Goal: Task Accomplishment & Management: Complete application form

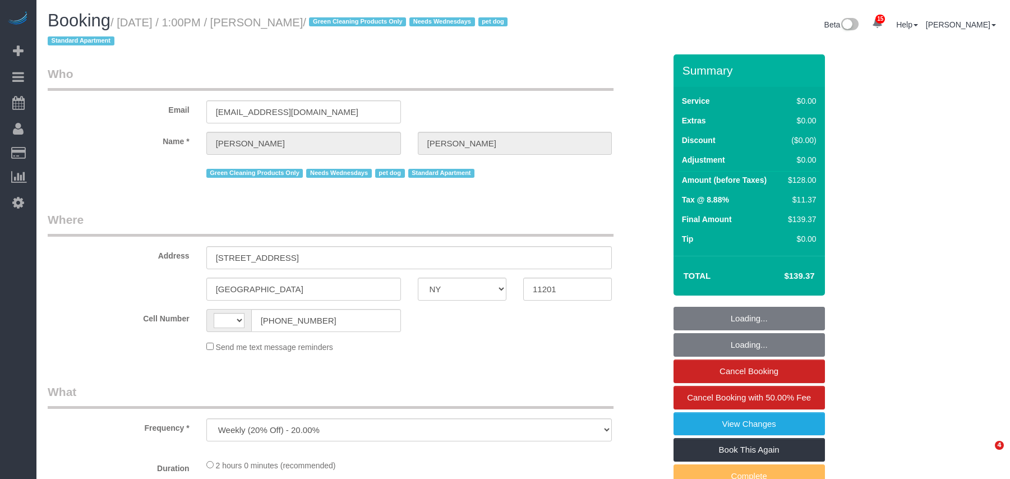
select select "NY"
select select "string:[GEOGRAPHIC_DATA]"
select select "1"
select select "number:57"
select select "number:74"
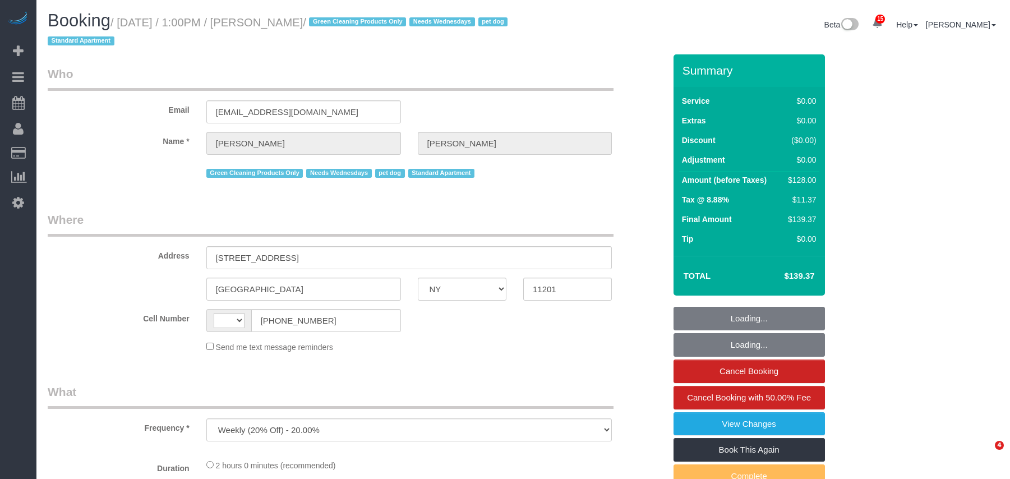
select select "number:13"
select select "number:7"
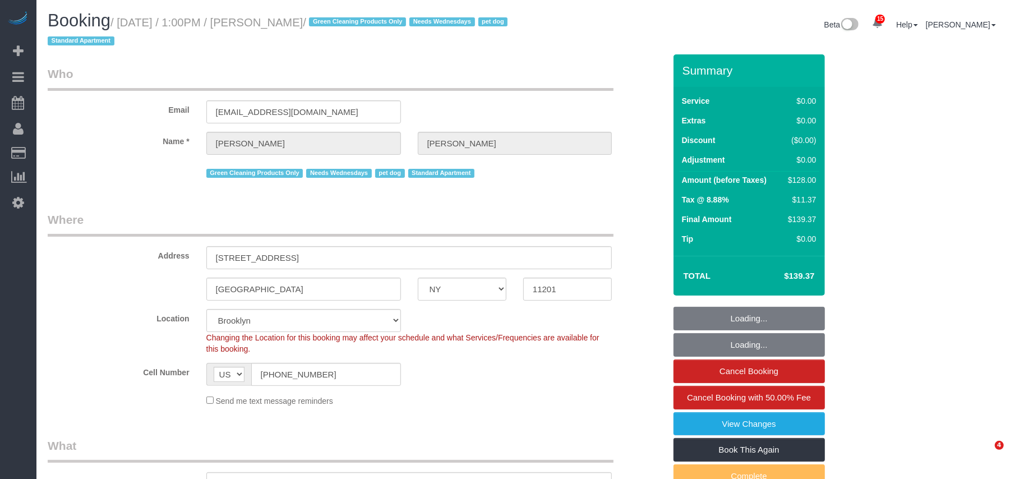
select select "string:stripe-pm_1RN3sH4VGloSiKo7cD90aCm4"
select select "spot1"
select select "1"
select select "object:1447"
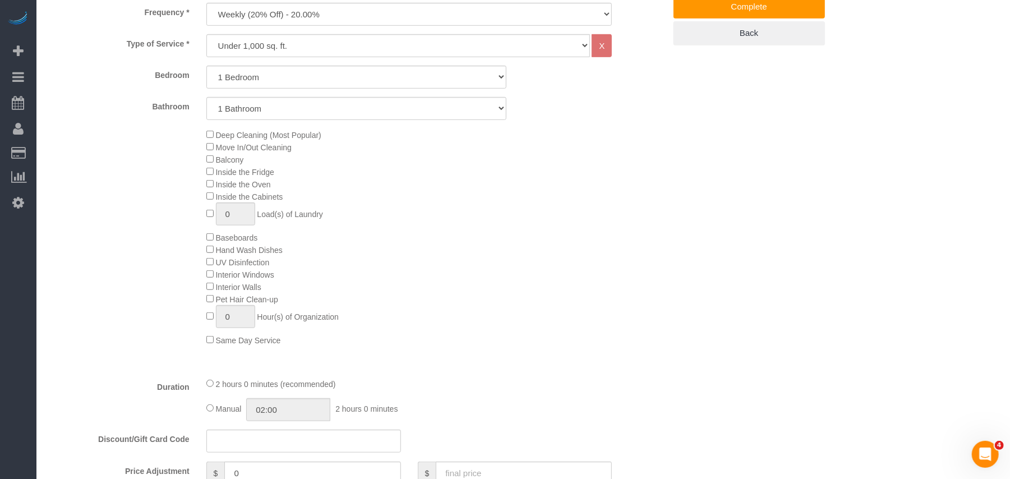
scroll to position [449, 0]
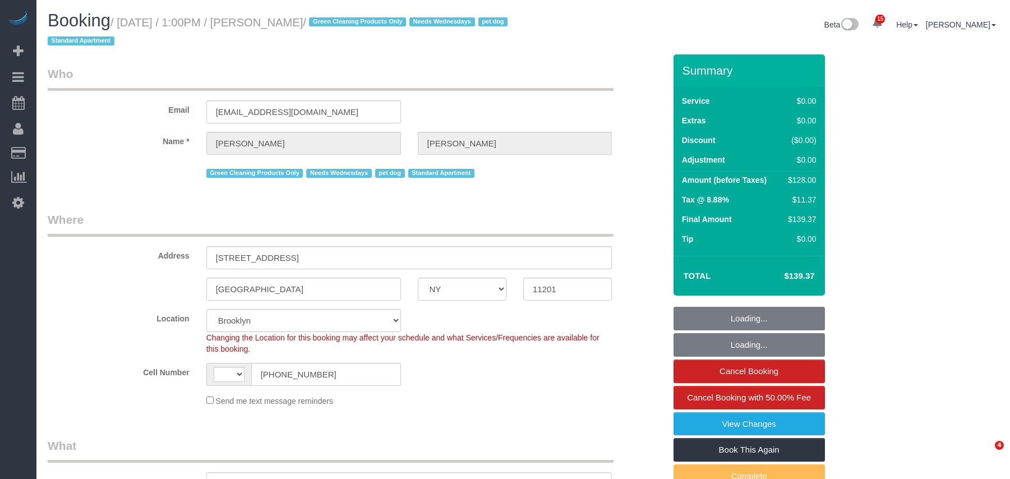
select select "NY"
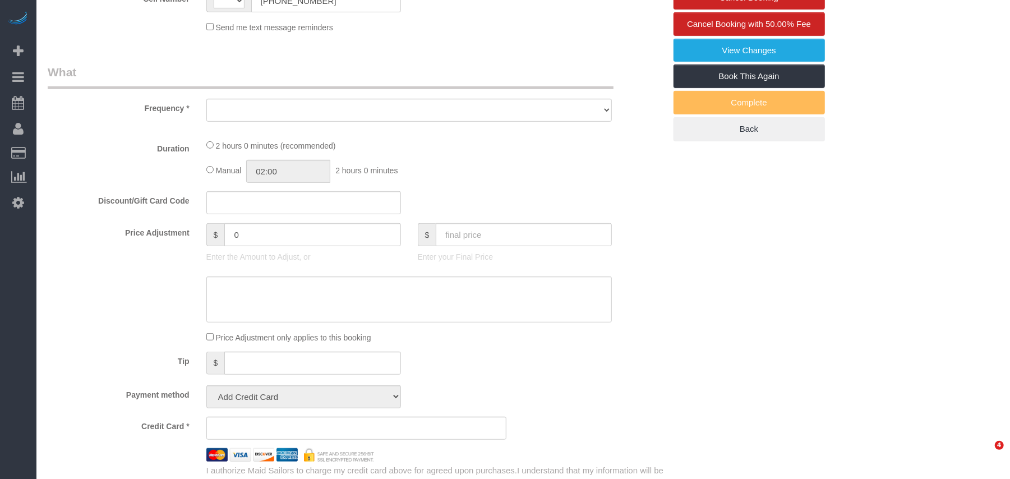
select select "string:US"
select select "object:1447"
select select "1"
select select "spot1"
select select "number:57"
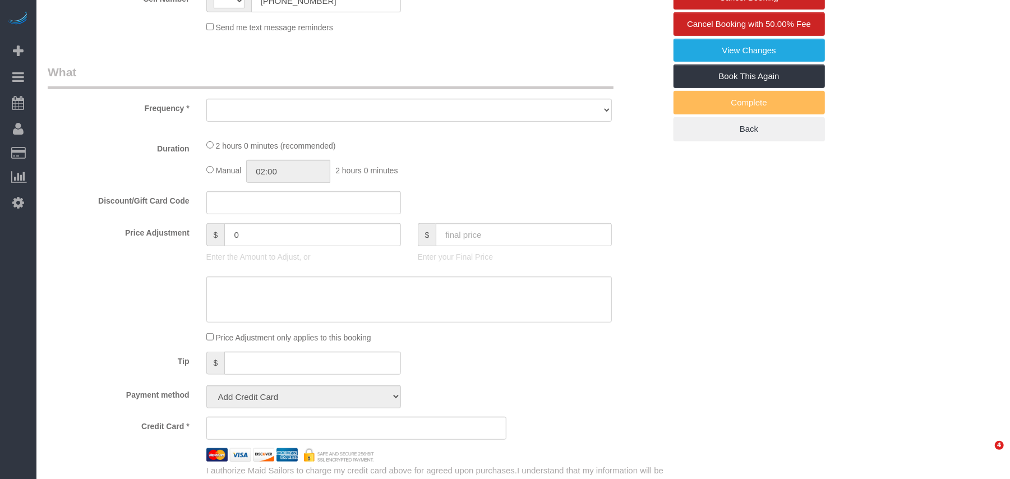
select select "number:74"
select select "number:13"
select select "number:7"
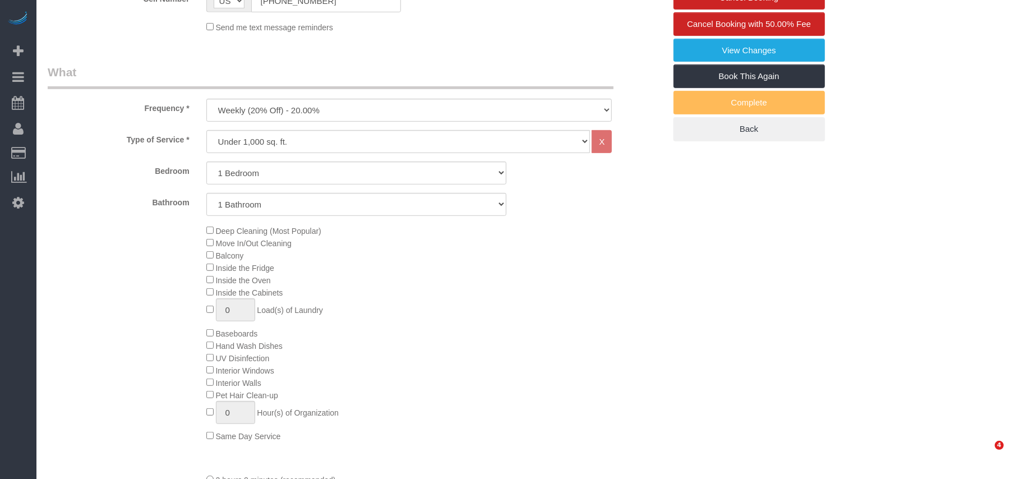
select select "string:stripe-pm_1RN3sH4VGloSiKo7cD90aCm4"
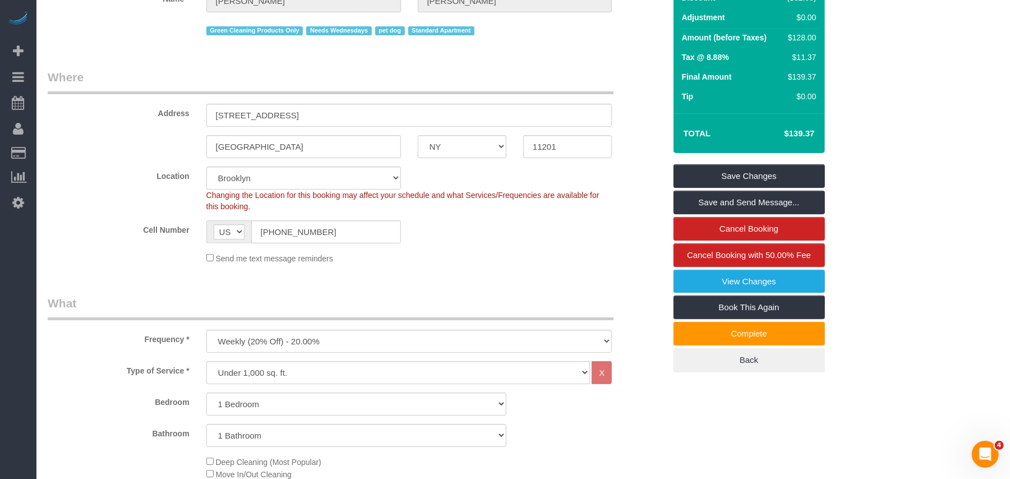
scroll to position [75, 0]
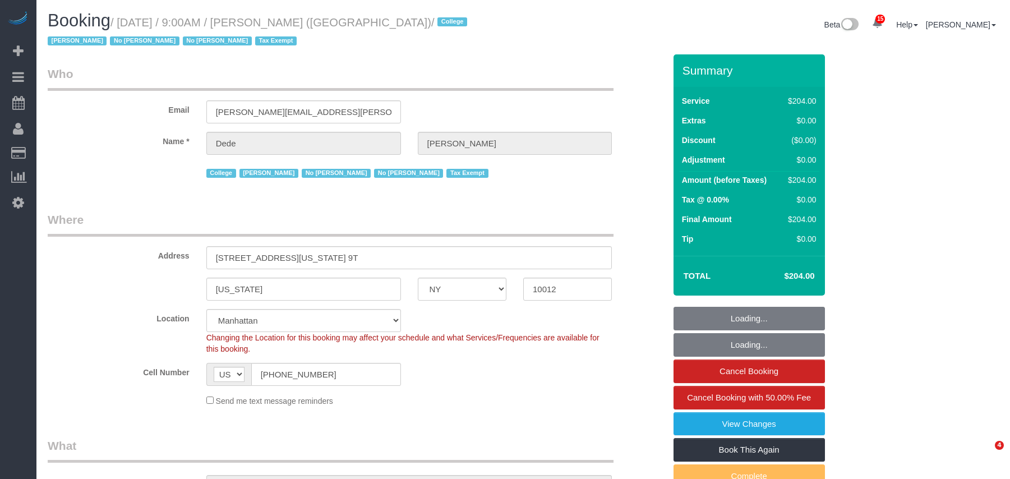
select select "NY"
select select "180"
select select "number:56"
select select "number:79"
select select "number:15"
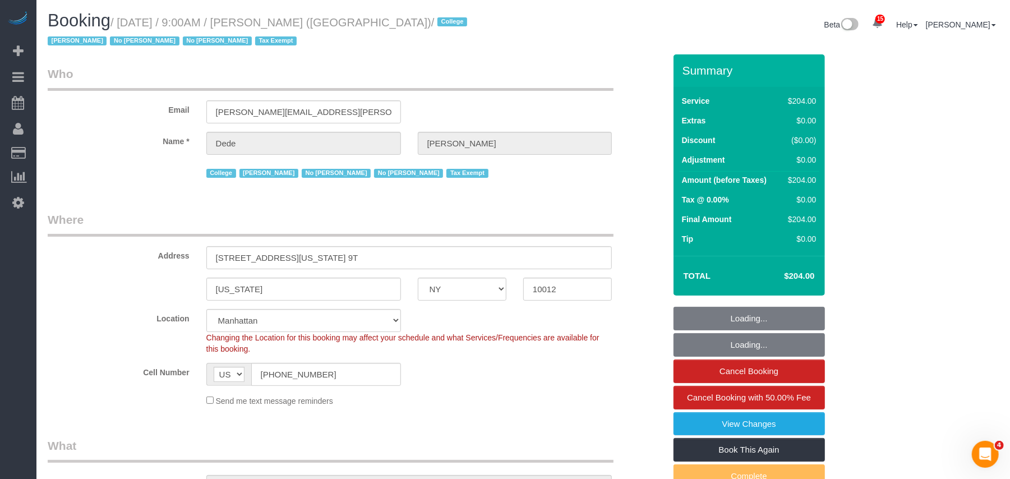
select select "number:6"
select select "object:1511"
select select "spot1"
select select "object:1660"
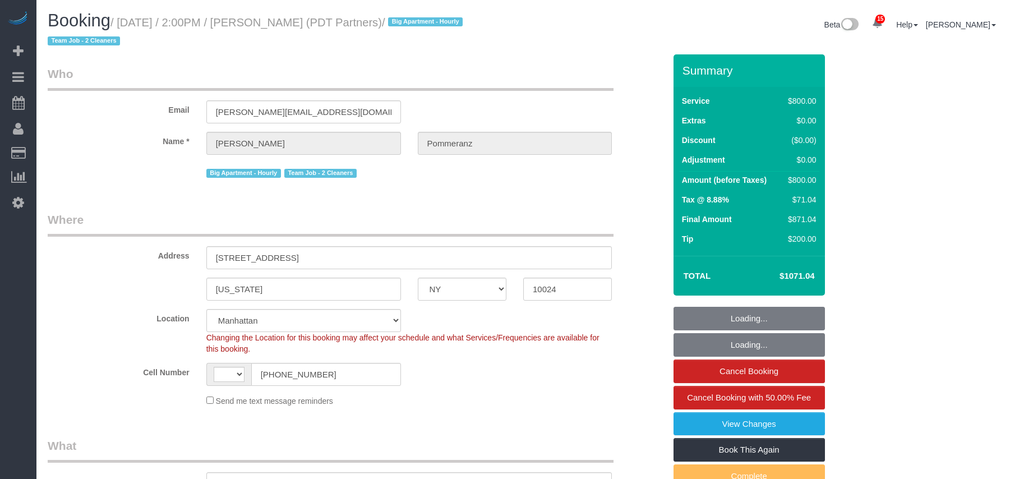
select select "NY"
select select "string:[GEOGRAPHIC_DATA]"
select select "object:777"
select select "4"
select select "150"
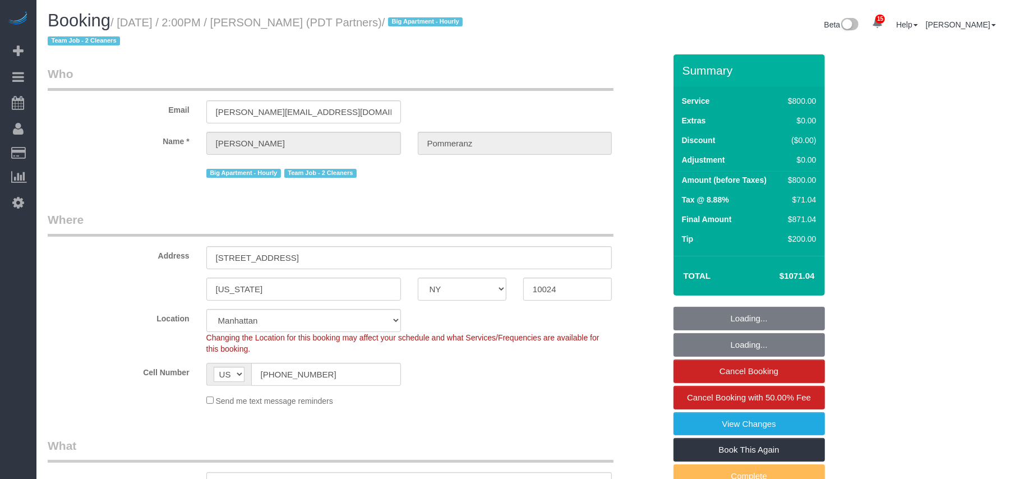
select select "spot1"
select select "number:60"
select select "number:76"
select select "number:15"
select select "number:5"
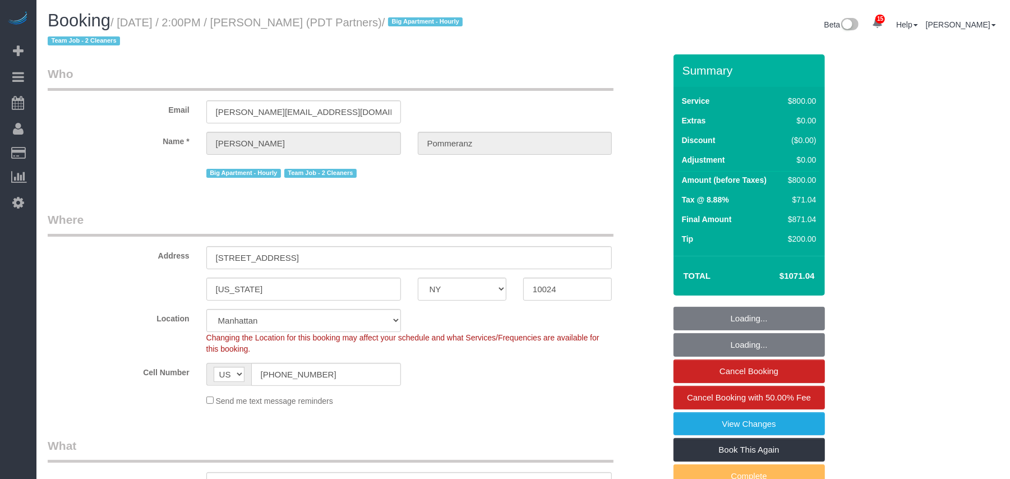
select select "object:1451"
select select "string:stripe-pm_1Rdx544VGloSiKo7eMdguZrP"
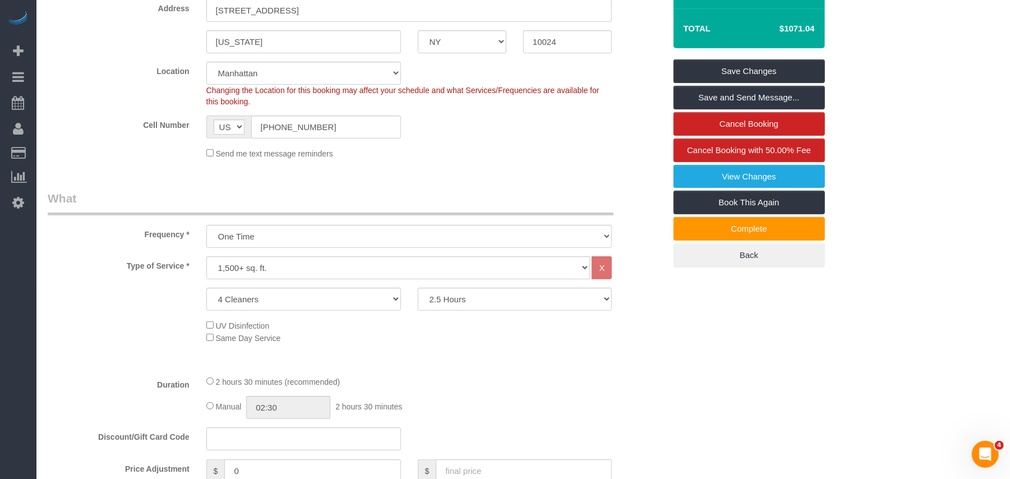
scroll to position [241, 0]
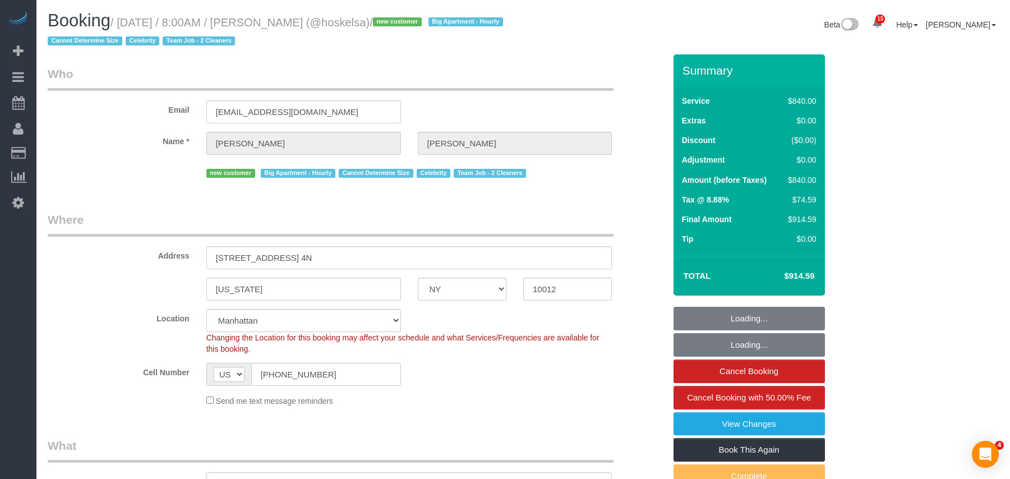
select select "NY"
select select "number:89"
select select "number:72"
select select "number:15"
select select "number:5"
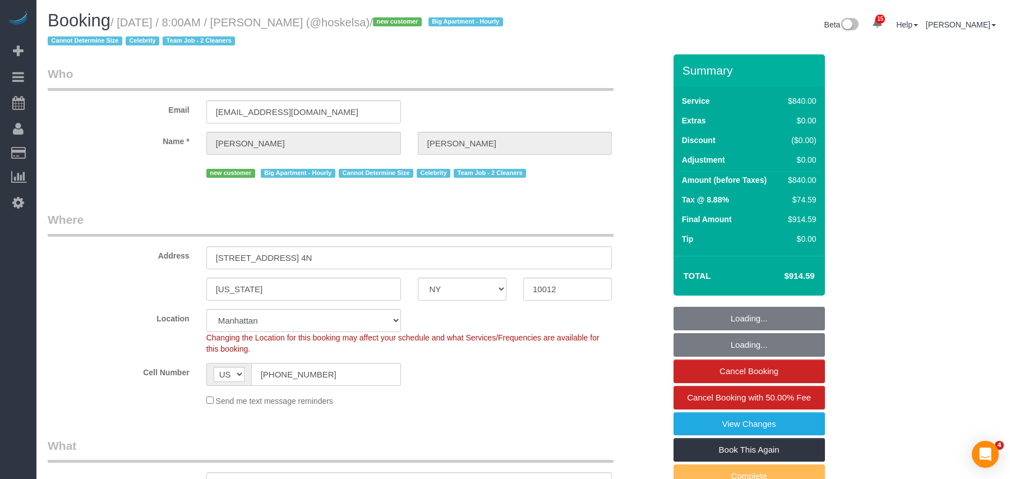
select select "object:935"
select select "2"
select select "420"
select select "spot1"
